Goal: Task Accomplishment & Management: Complete application form

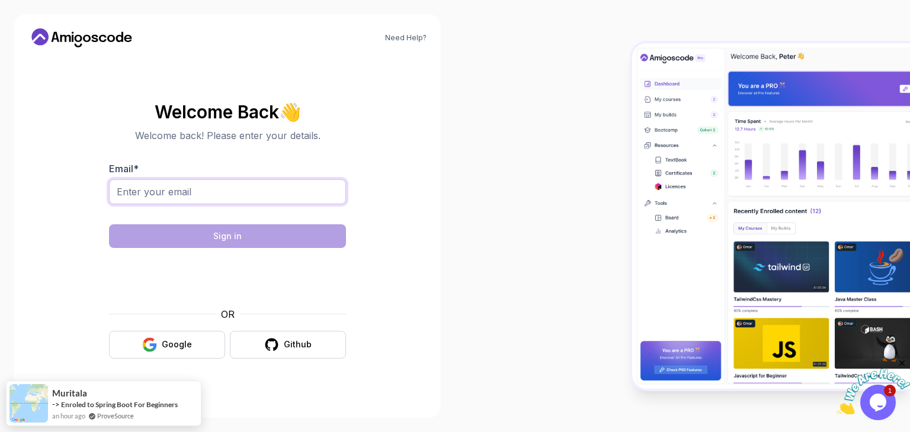
click at [198, 198] on input "Email *" at bounding box center [227, 191] width 237 height 25
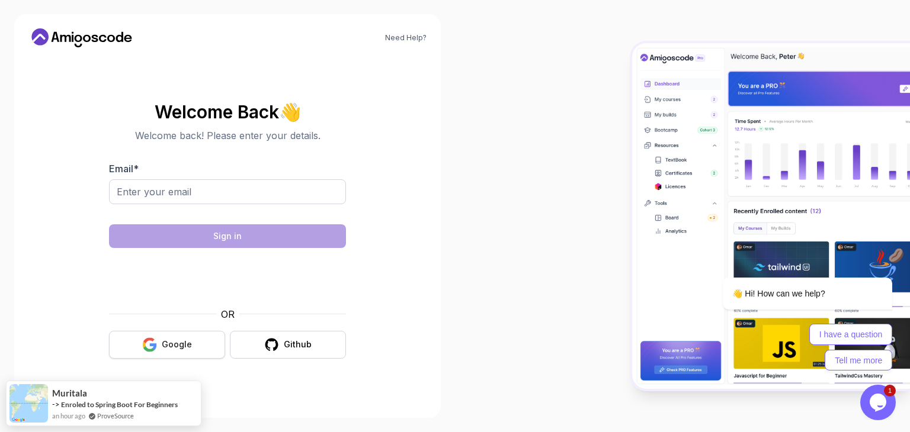
click at [151, 335] on button "Google" at bounding box center [167, 345] width 116 height 28
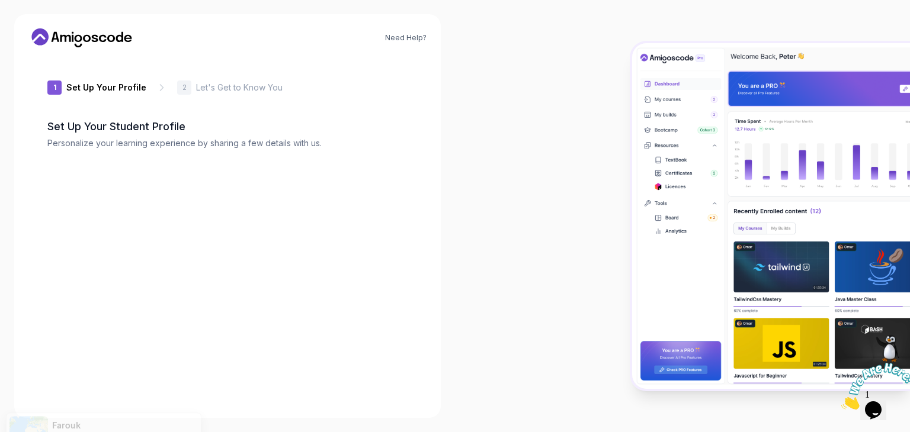
type input "silentweasel1a285"
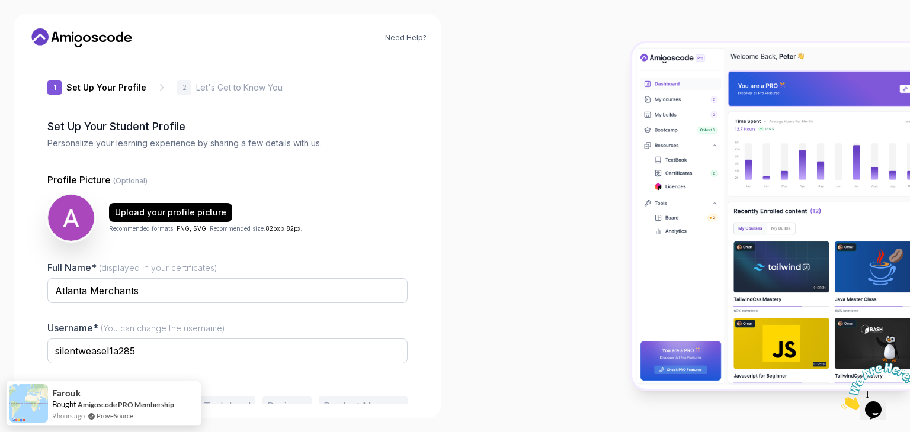
scroll to position [62, 0]
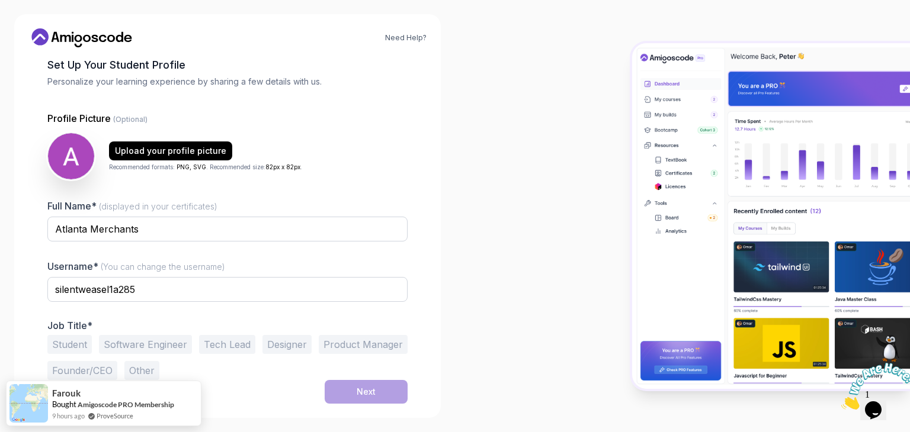
click at [66, 344] on button "Student" at bounding box center [69, 344] width 44 height 19
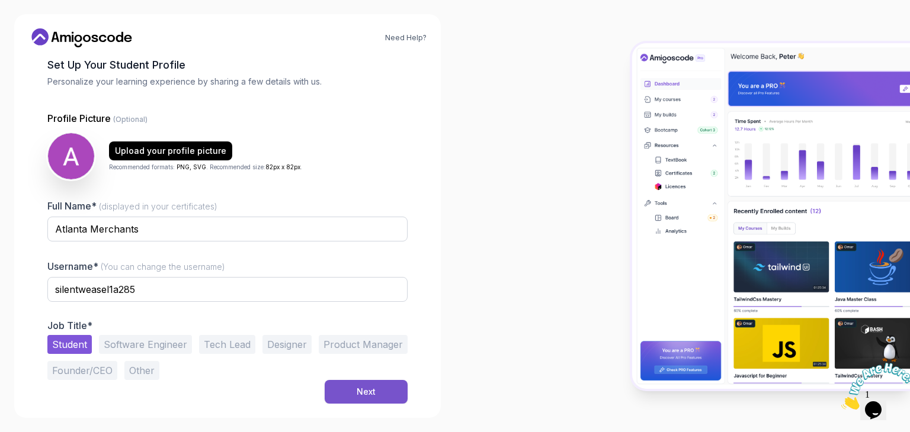
click at [362, 400] on button "Next" at bounding box center [366, 392] width 83 height 24
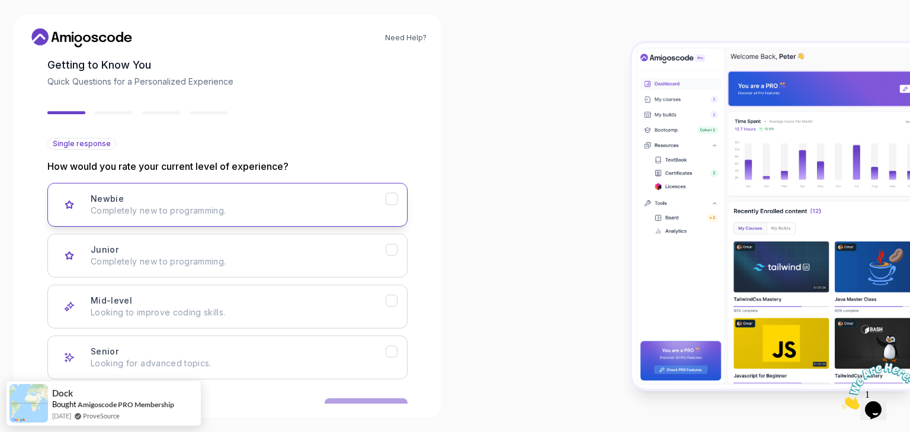
click at [391, 203] on icon "Newbie" at bounding box center [391, 199] width 11 height 11
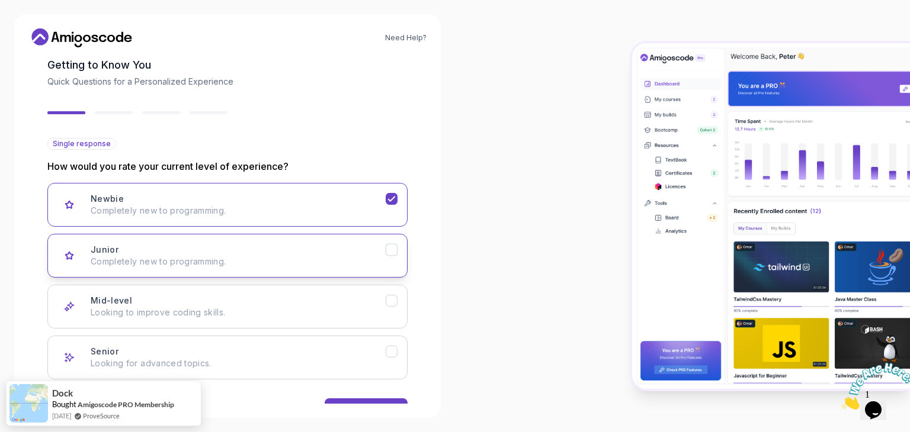
click at [386, 249] on icon "Junior" at bounding box center [391, 250] width 11 height 11
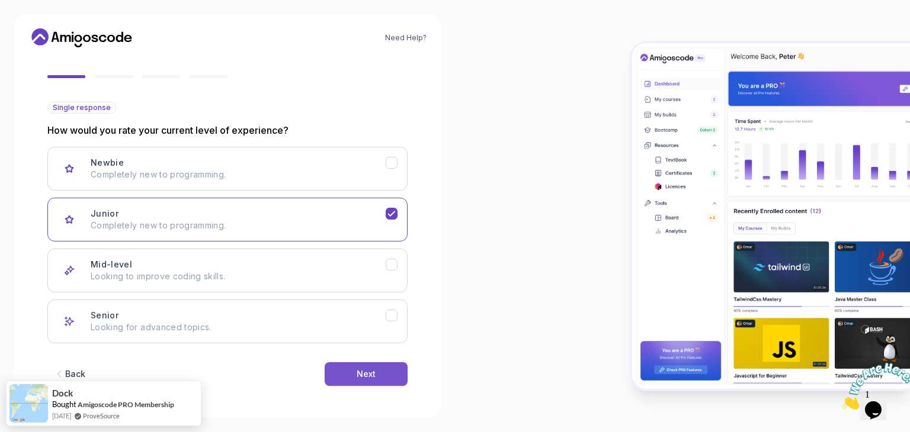
click at [367, 376] on div "Next" at bounding box center [366, 374] width 19 height 12
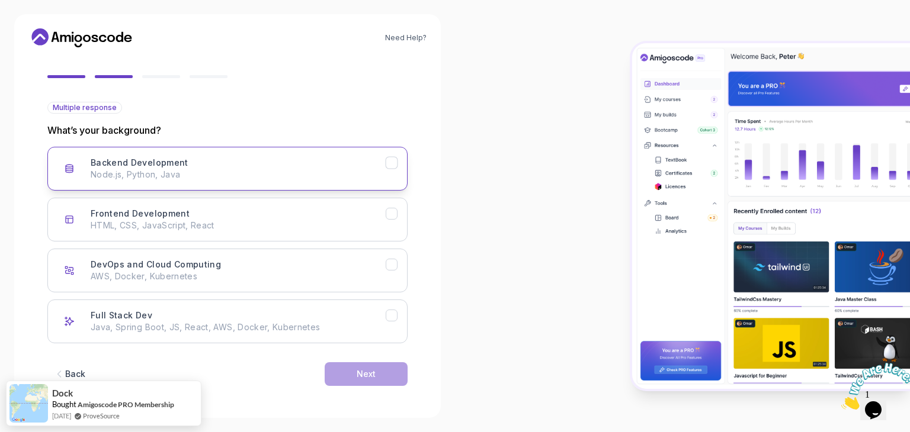
click at [355, 171] on p "Node.js, Python, Java" at bounding box center [238, 175] width 295 height 12
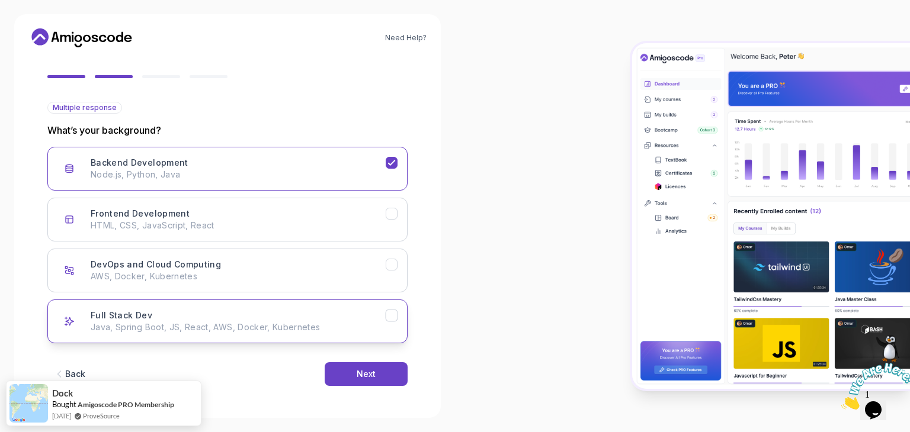
click at [336, 329] on p "Java, Spring Boot, JS, React, AWS, Docker, Kubernetes" at bounding box center [238, 328] width 295 height 12
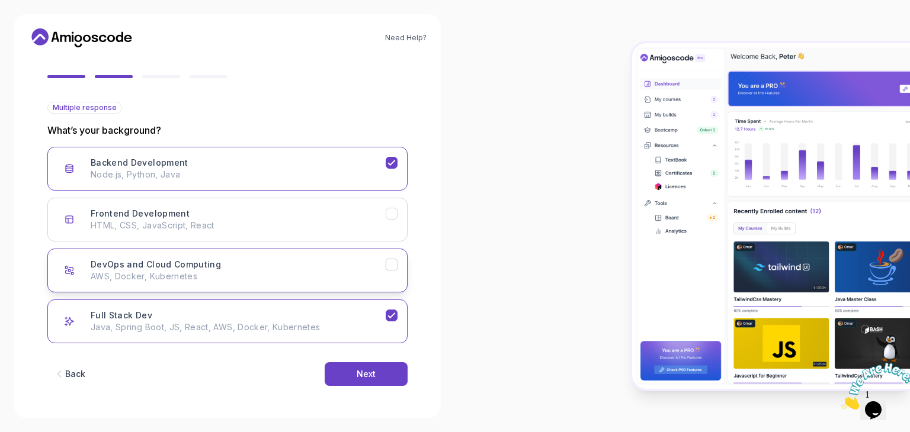
click at [391, 284] on button "DevOps and Cloud Computing AWS, Docker, Kubernetes" at bounding box center [227, 271] width 360 height 44
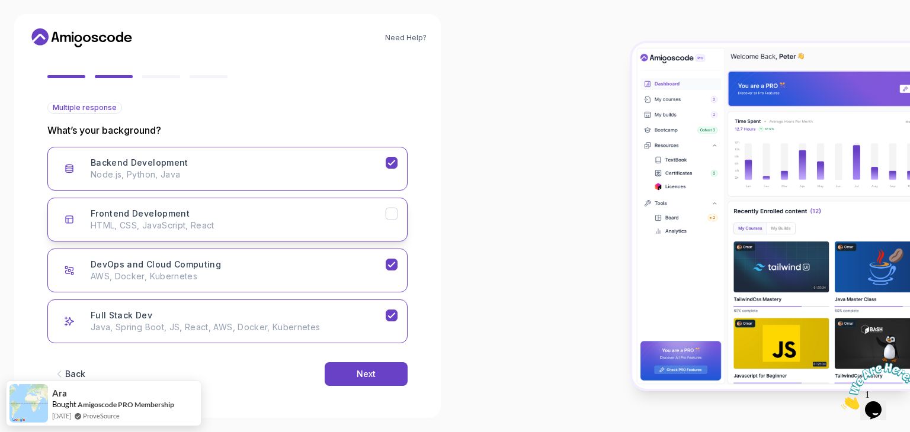
click at [386, 208] on icon "Frontend Development" at bounding box center [391, 213] width 11 height 11
click at [351, 377] on button "Next" at bounding box center [366, 374] width 83 height 24
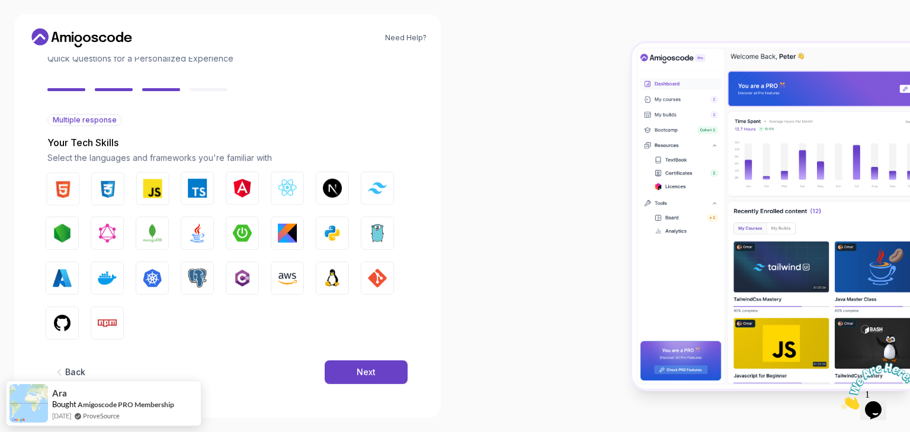
scroll to position [85, 0]
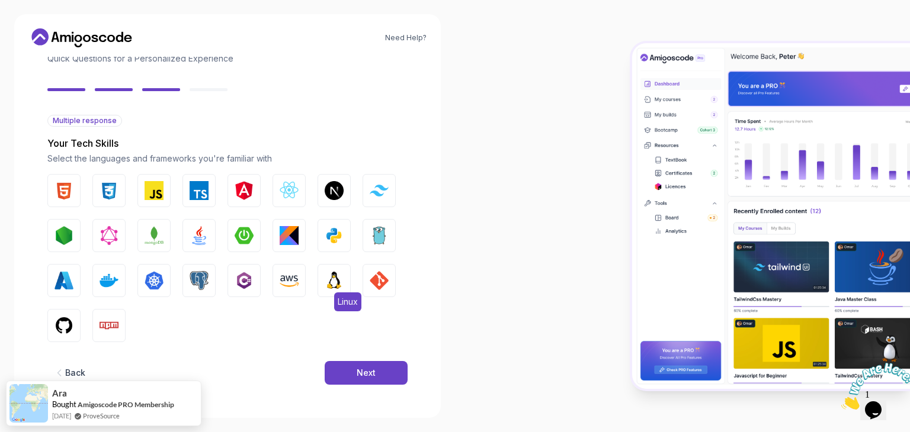
click at [337, 285] on img "button" at bounding box center [334, 280] width 19 height 19
click at [308, 282] on div "HTML CSS JavaScript TypeScript Angular React.js Next.js Tailwind CSS Node.js Gr…" at bounding box center [227, 258] width 360 height 168
click at [294, 282] on img "button" at bounding box center [289, 280] width 19 height 19
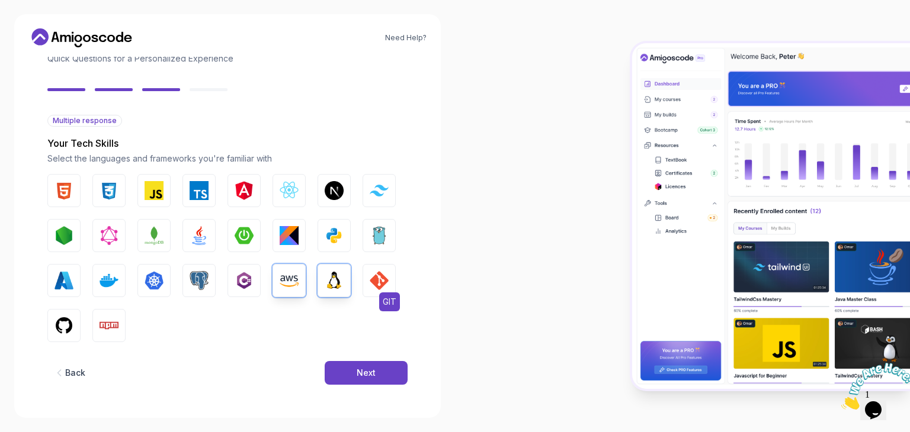
click at [368, 272] on button "GIT" at bounding box center [378, 280] width 33 height 33
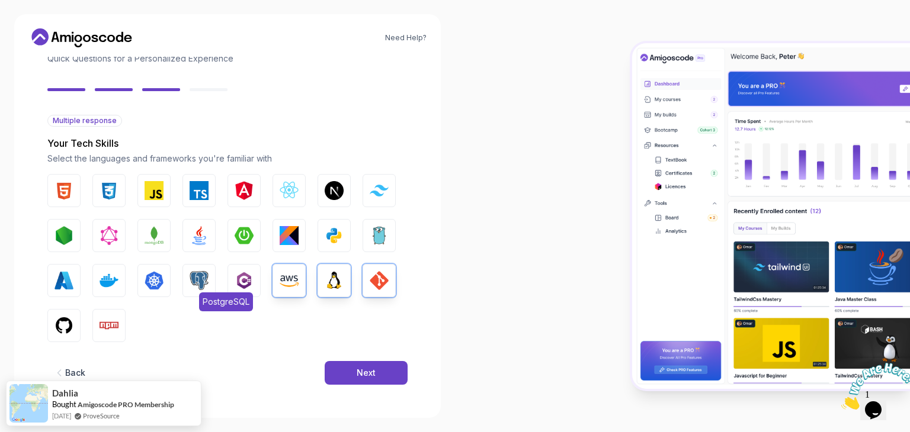
click at [210, 278] on button "PostgreSQL" at bounding box center [198, 280] width 33 height 33
click at [98, 273] on button "Docker" at bounding box center [108, 280] width 33 height 33
click at [67, 277] on img "button" at bounding box center [63, 280] width 19 height 19
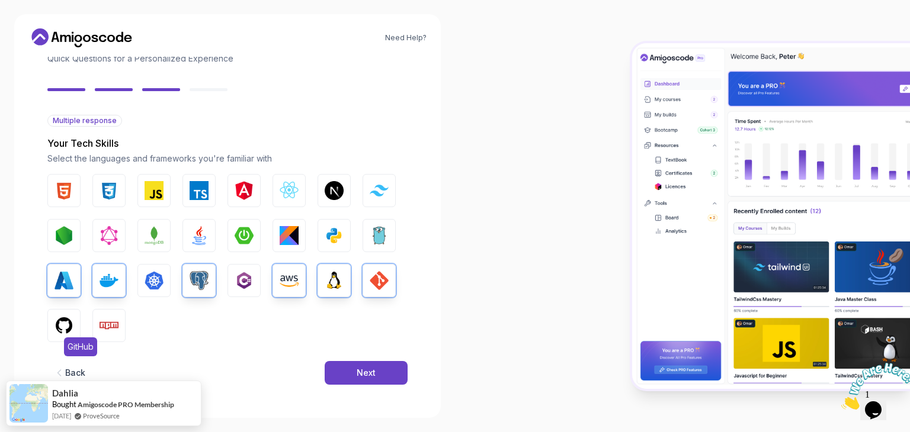
click at [70, 330] on img "button" at bounding box center [63, 325] width 19 height 19
click at [99, 330] on img "button" at bounding box center [108, 325] width 19 height 19
click at [203, 233] on img "button" at bounding box center [199, 235] width 19 height 19
click at [291, 187] on img "button" at bounding box center [289, 190] width 19 height 19
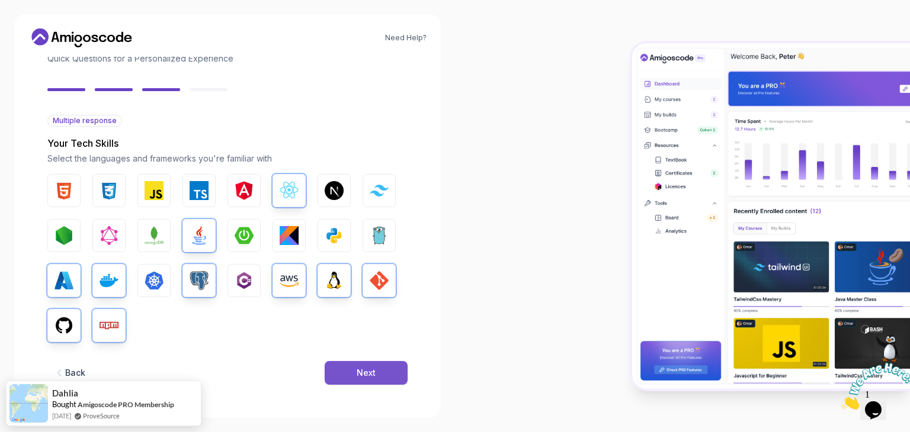
click at [361, 374] on div "Next" at bounding box center [366, 373] width 19 height 12
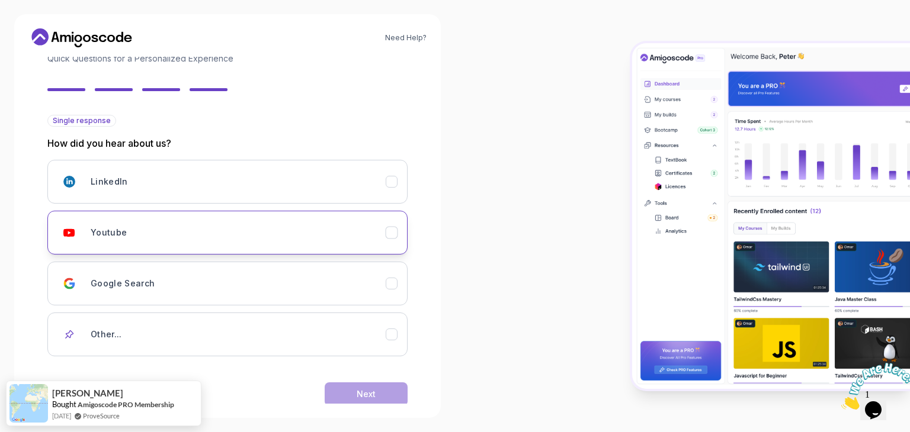
click at [392, 240] on button "Youtube" at bounding box center [227, 233] width 360 height 44
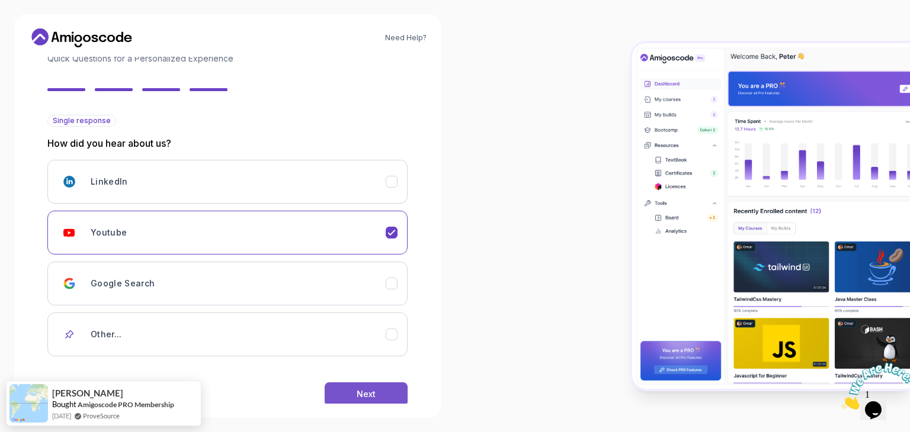
click at [378, 391] on button "Next" at bounding box center [366, 395] width 83 height 24
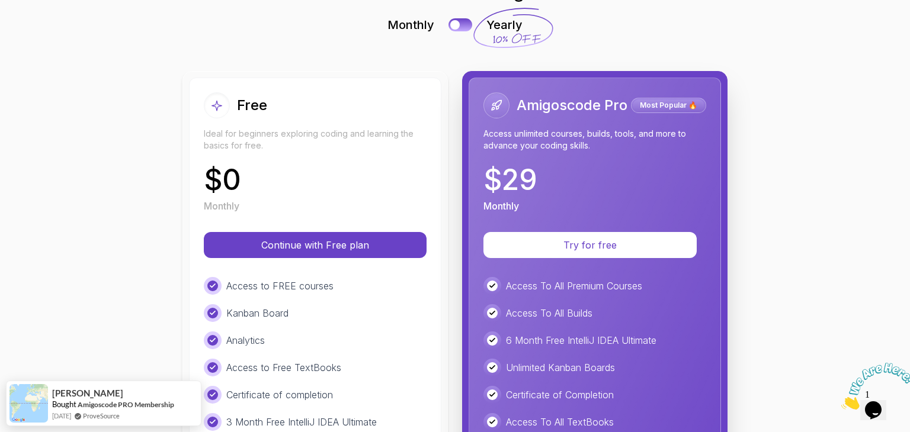
scroll to position [118, 0]
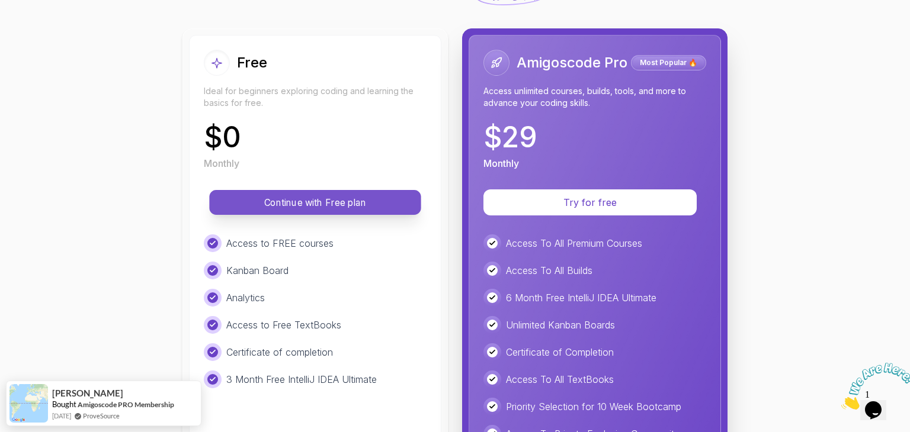
click at [268, 208] on p "Continue with Free plan" at bounding box center [315, 203] width 185 height 14
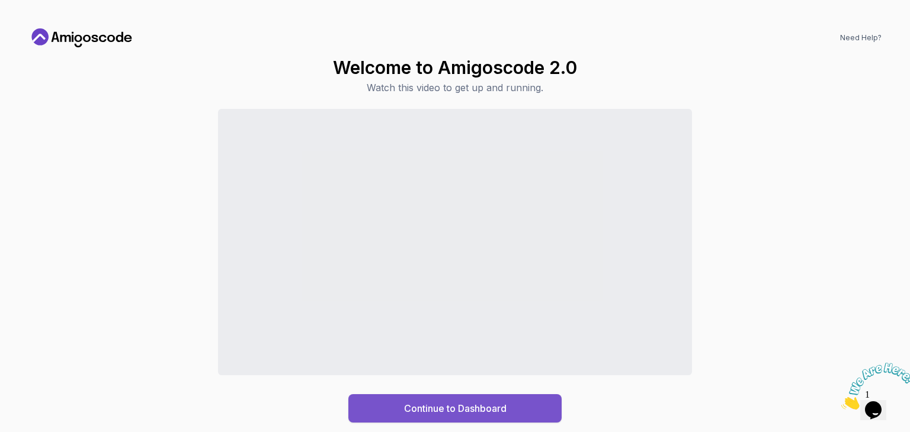
click at [426, 401] on button "Continue to Dashboard" at bounding box center [454, 408] width 213 height 28
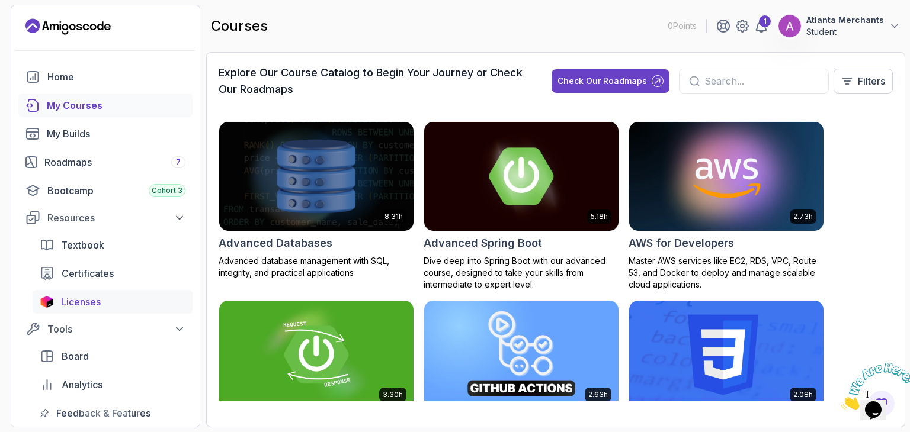
click at [101, 301] on span "Licenses" at bounding box center [81, 302] width 40 height 14
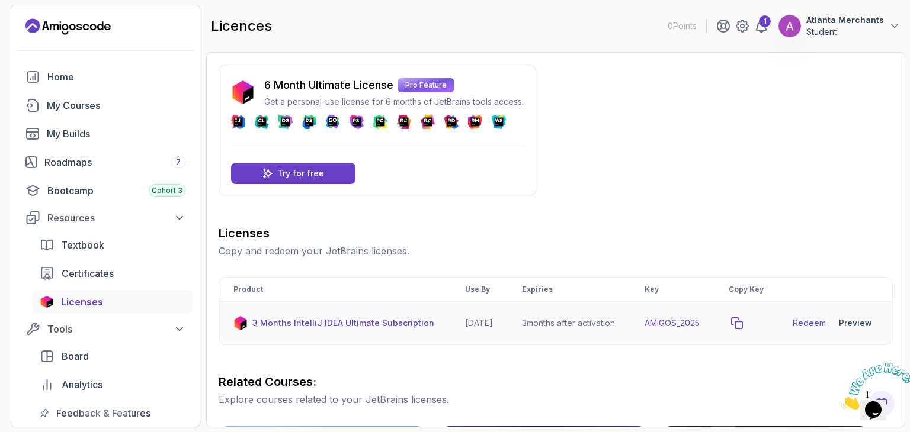
click at [743, 329] on icon "copy-button" at bounding box center [737, 323] width 12 height 12
click at [298, 174] on p "Try for free" at bounding box center [300, 174] width 47 height 12
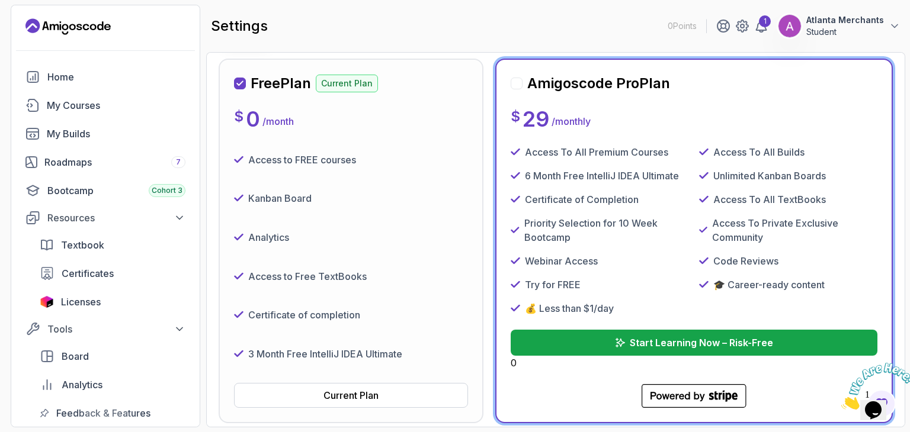
scroll to position [149, 0]
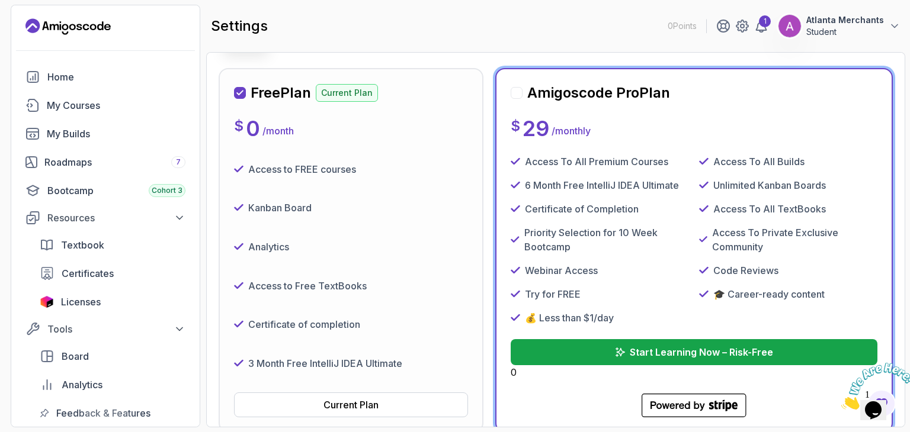
click at [512, 93] on div at bounding box center [516, 93] width 12 height 12
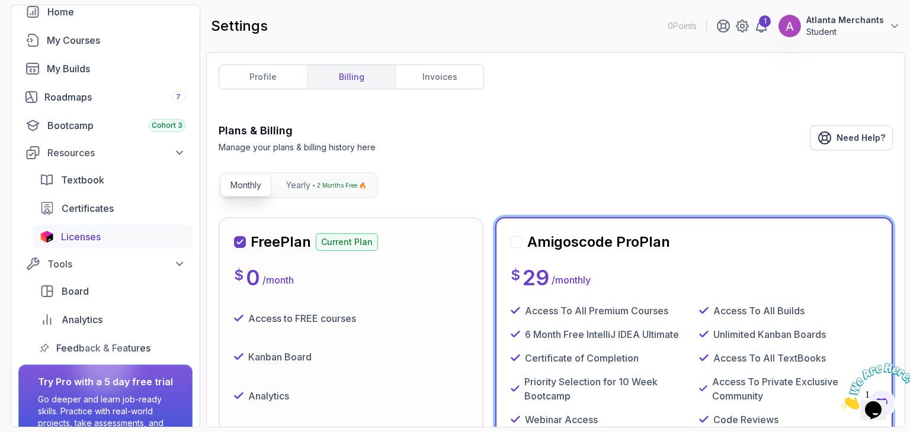
scroll to position [64, 0]
click at [84, 240] on span "Licenses" at bounding box center [81, 238] width 40 height 14
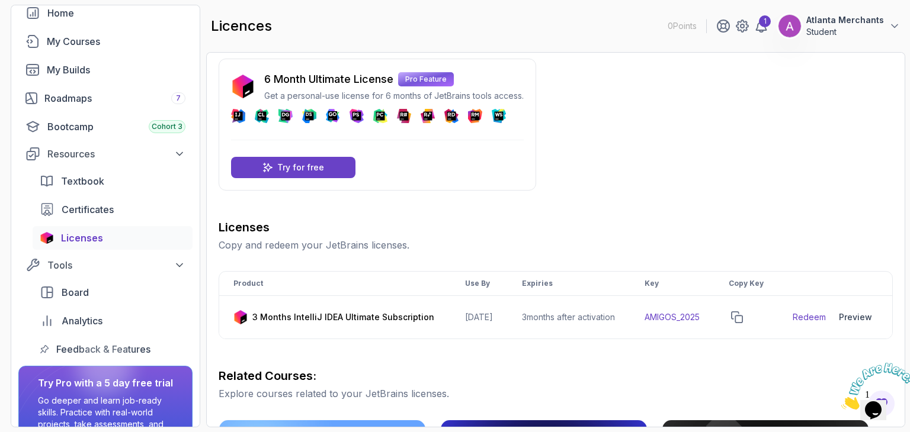
scroll to position [2, 0]
